Goal: Check status

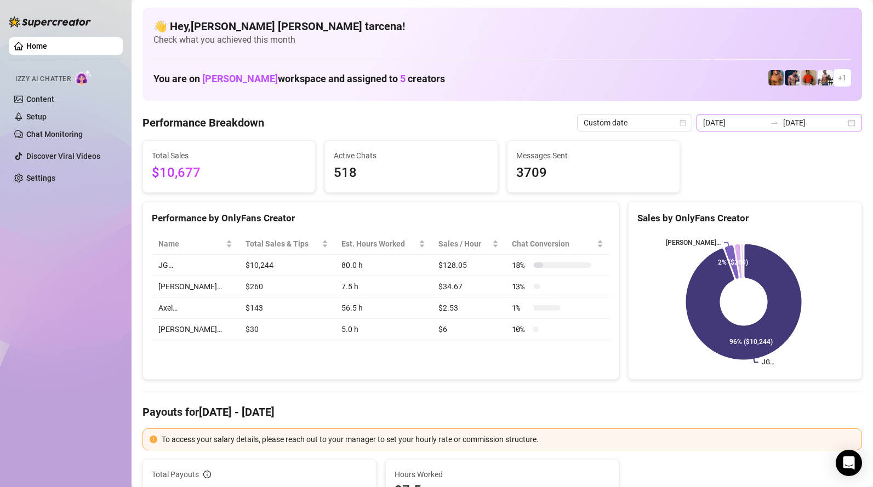
click at [760, 129] on div "[DATE] [DATE]" at bounding box center [780, 123] width 166 height 18
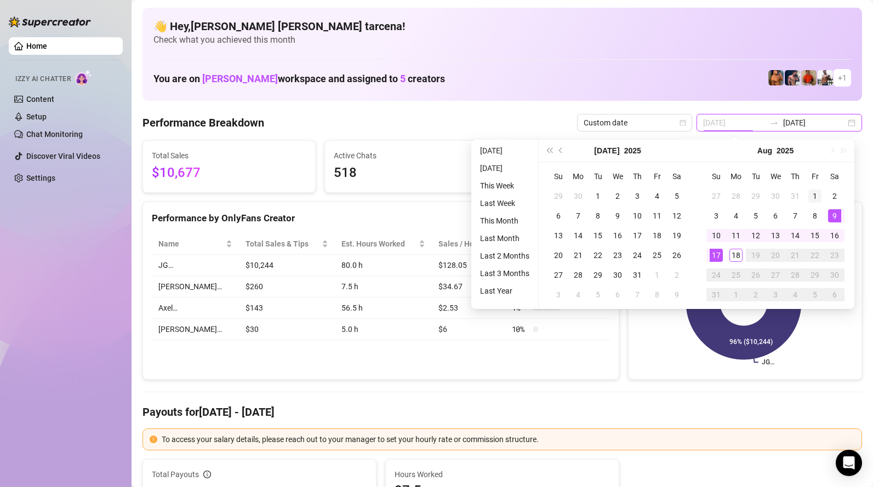
type input "[DATE]"
click at [810, 192] on div "1" at bounding box center [815, 196] width 13 height 13
type input "[DATE]"
click at [738, 259] on div "18" at bounding box center [736, 255] width 13 height 13
type input "[DATE]"
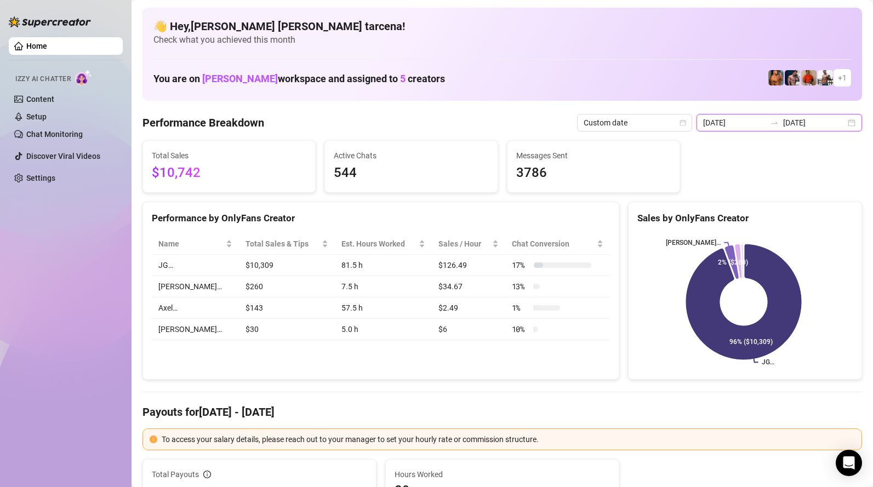
click at [744, 123] on input "[DATE]" at bounding box center [734, 123] width 63 height 12
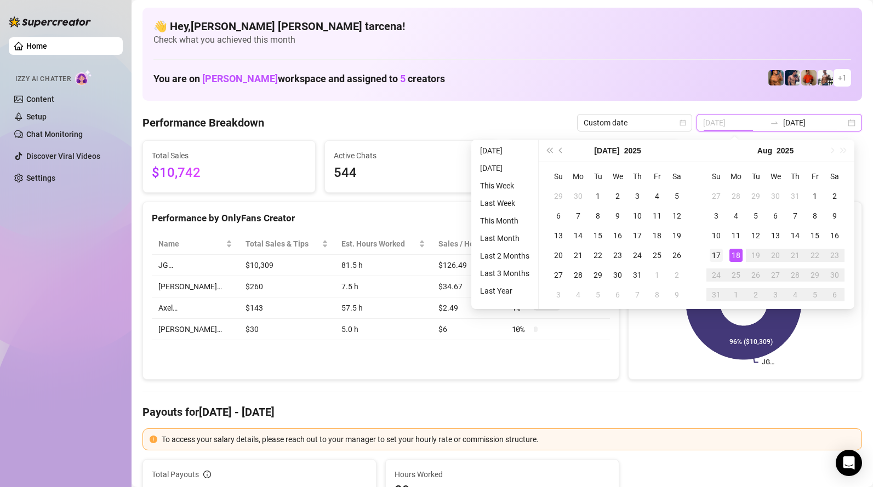
type input "[DATE]"
click at [716, 257] on div "17" at bounding box center [716, 255] width 13 height 13
type input "[DATE]"
click at [734, 257] on div "18" at bounding box center [736, 255] width 13 height 13
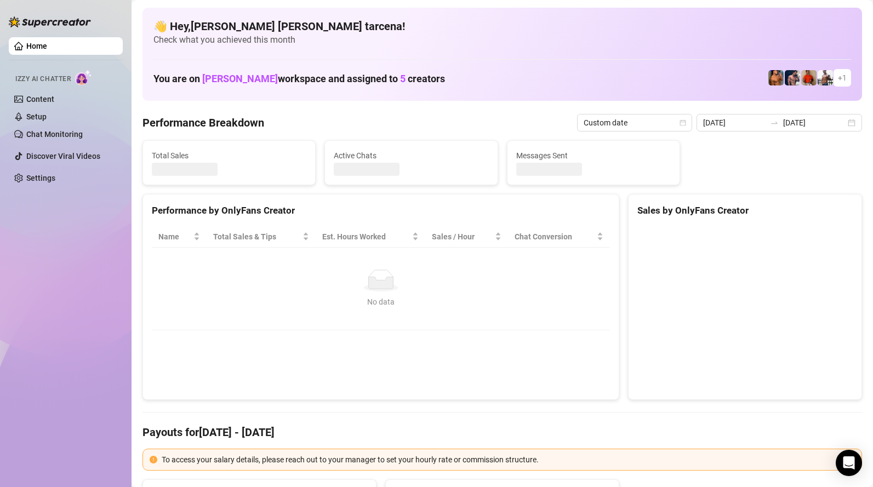
type input "[DATE]"
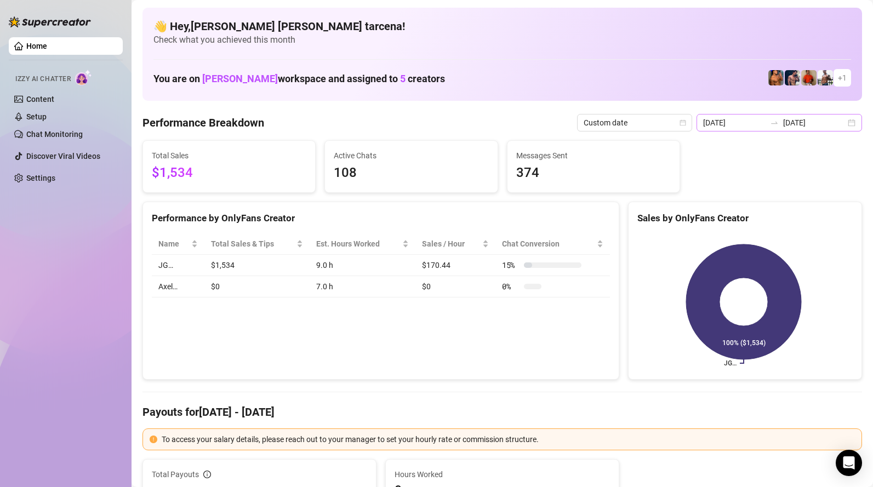
click at [773, 120] on div at bounding box center [775, 122] width 18 height 9
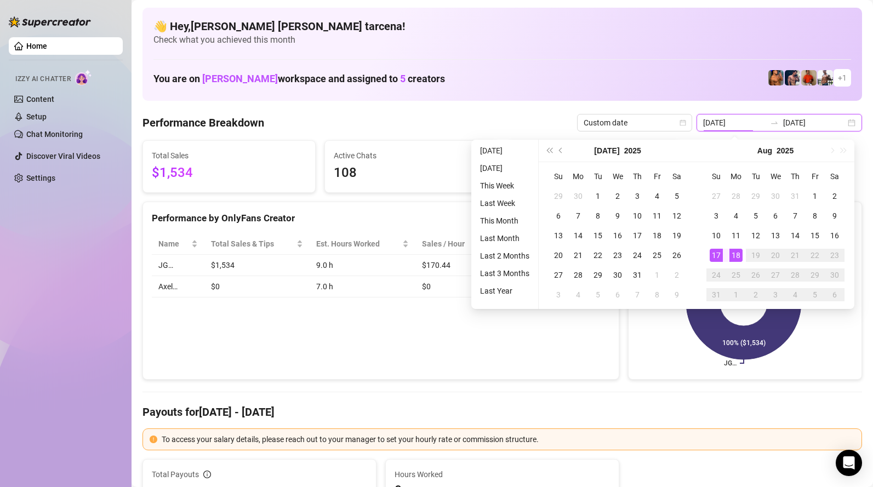
type input "[DATE]"
click at [735, 255] on div "18" at bounding box center [736, 255] width 13 height 13
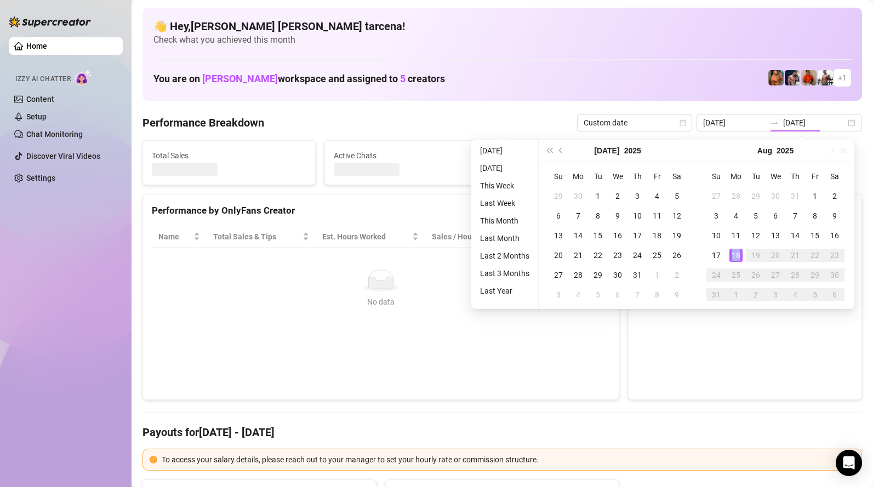
type input "[DATE]"
